Goal: Task Accomplishment & Management: Use online tool/utility

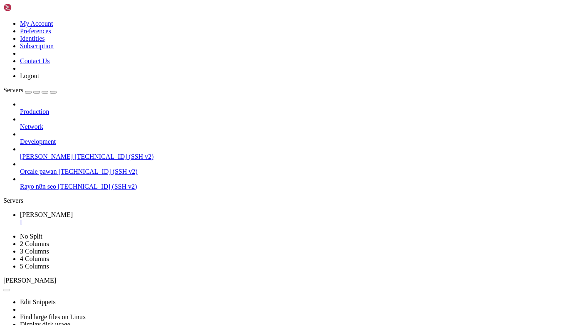
scroll to position [21, 0]
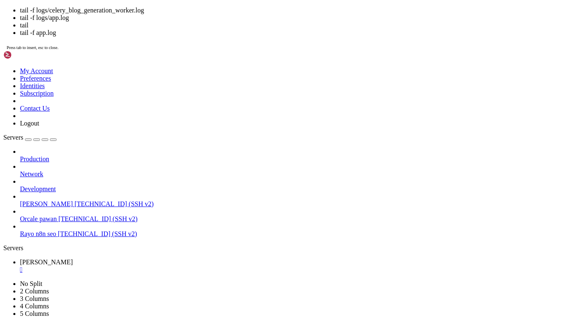
scroll to position [124, 0]
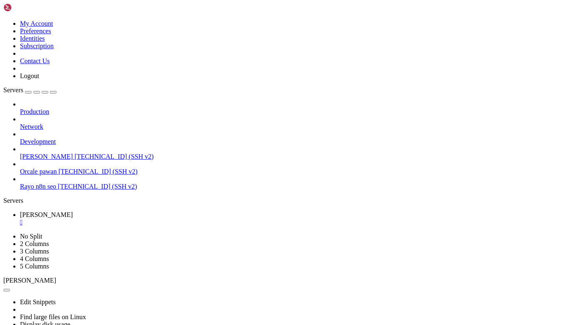
drag, startPoint x: 9, startPoint y: 550, endPoint x: 258, endPoint y: 625, distance: 260.0
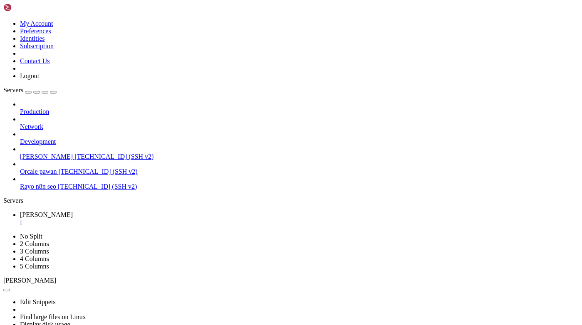
scroll to position [269, 0]
click at [59, 153] on span "[PERSON_NAME]" at bounding box center [46, 156] width 53 height 7
click at [235, 138] on div at bounding box center [291, 162] width 582 height 325
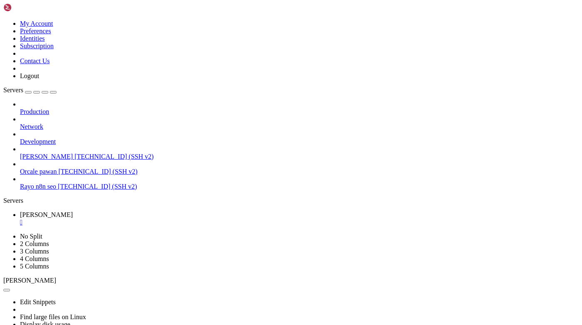
scroll to position [415, 0]
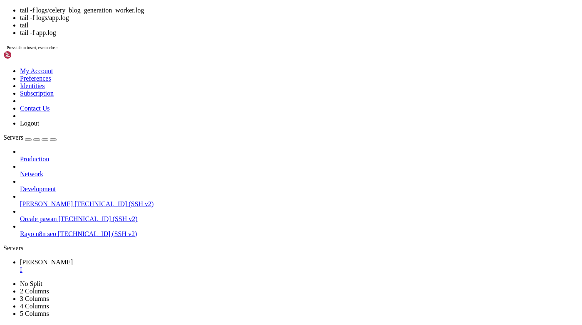
scroll to position [844, 0]
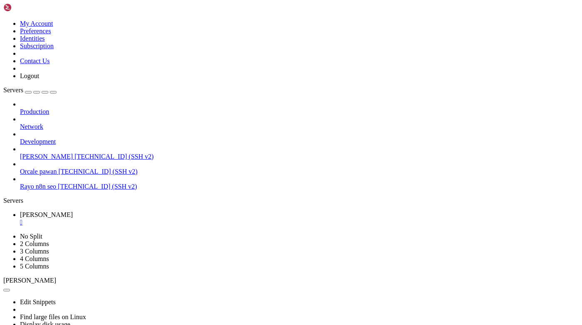
drag, startPoint x: 193, startPoint y: 609, endPoint x: 308, endPoint y: 607, distance: 115.6
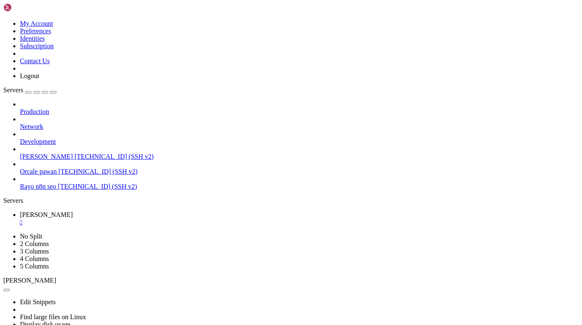
drag, startPoint x: 192, startPoint y: 607, endPoint x: 309, endPoint y: 607, distance: 116.4
copy x-row "celery_blog_generation_worker.log"
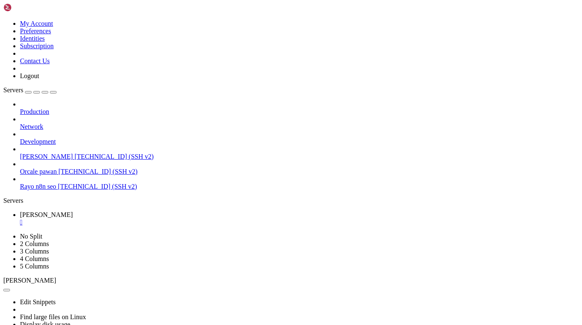
scroll to position [1017, 0]
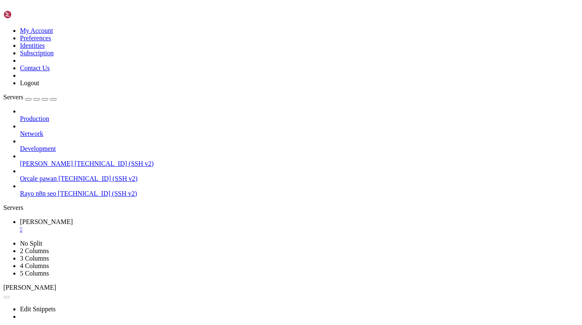
scroll to position [1058, 0]
